Goal: Book appointment/travel/reservation

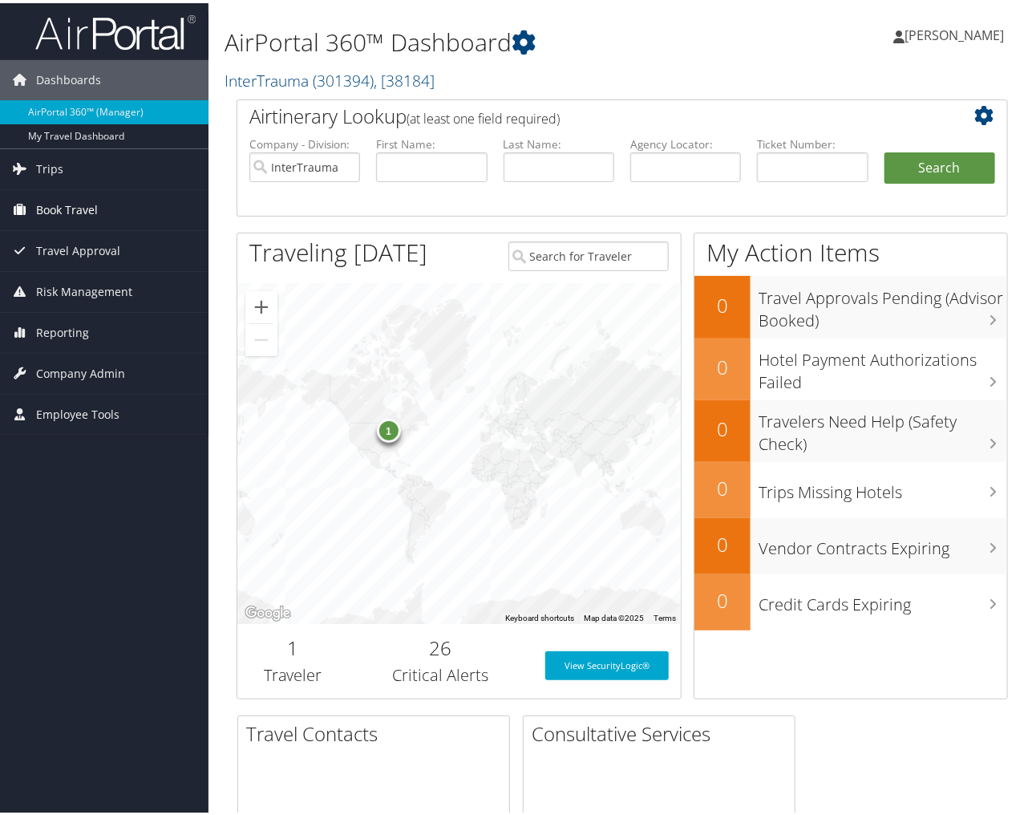
click at [63, 202] on span "Book Travel" at bounding box center [67, 207] width 62 height 40
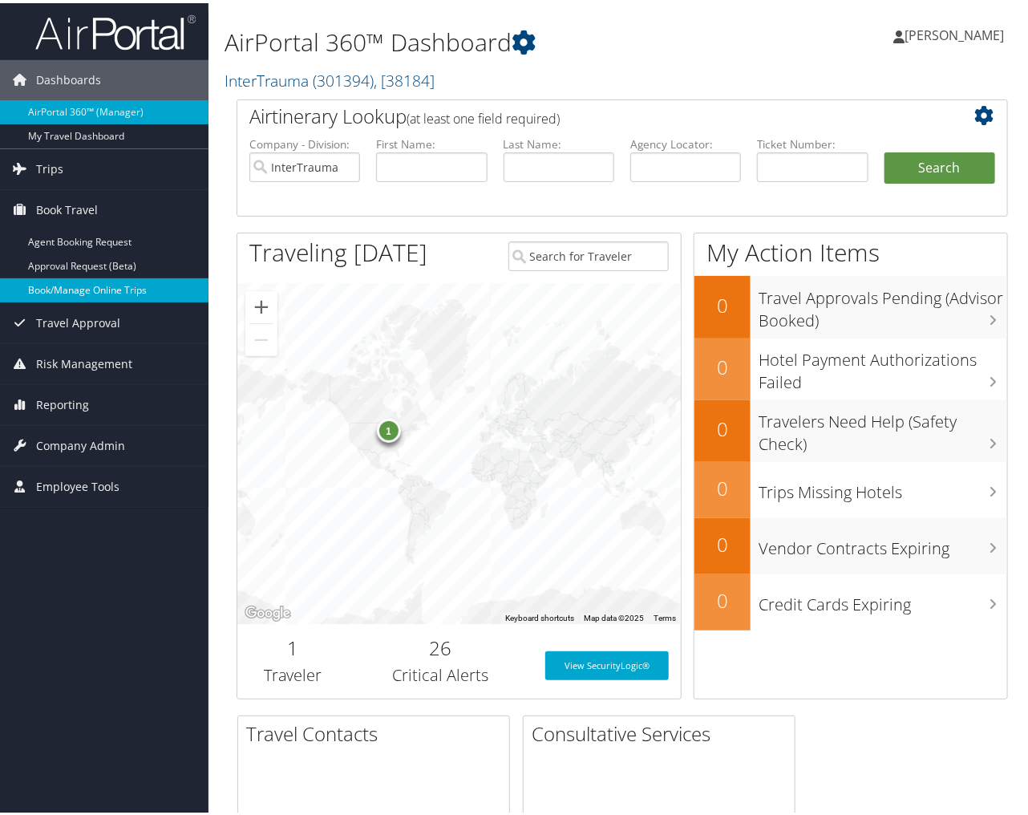
click at [95, 289] on link "Book/Manage Online Trips" at bounding box center [104, 287] width 209 height 24
